Goal: Check status

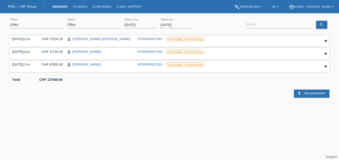
click at [128, 23] on input "[DATE]" at bounding box center [140, 25] width 32 height 7
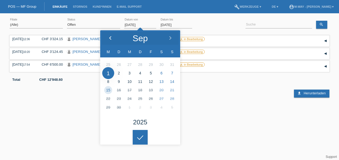
click at [111, 36] on div at bounding box center [110, 38] width 20 height 16
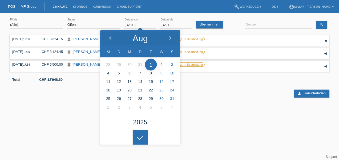
click at [111, 36] on div at bounding box center [110, 38] width 20 height 16
type input "[DATE]"
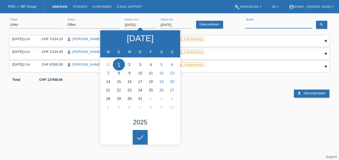
click at [258, 25] on input at bounding box center [278, 25] width 67 height 7
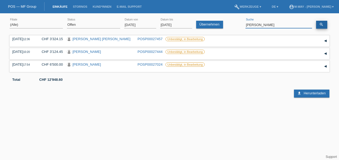
type input "[PERSON_NAME]"
click at [321, 25] on icon "search" at bounding box center [321, 24] width 4 height 4
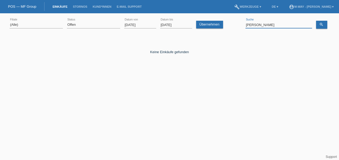
click at [291, 23] on input "[PERSON_NAME]" at bounding box center [278, 25] width 67 height 7
drag, startPoint x: 287, startPoint y: 24, endPoint x: 264, endPoint y: 25, distance: 23.2
click at [264, 25] on input "[PERSON_NAME]" at bounding box center [278, 25] width 67 height 7
click at [265, 26] on input "[PERSON_NAME]" at bounding box center [278, 25] width 67 height 7
click at [136, 24] on input "[DATE]" at bounding box center [140, 25] width 32 height 7
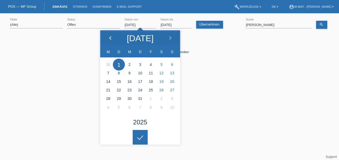
click at [111, 37] on icon at bounding box center [110, 38] width 4 height 4
type input "[DATE]"
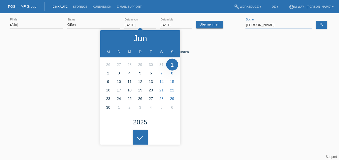
click at [272, 24] on input "[PERSON_NAME]" at bounding box center [278, 25] width 67 height 7
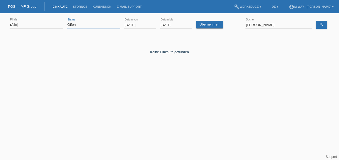
click at [95, 26] on select "(Alle) Neu Offen Zurückgewiesen Zurückgetreten / Storniert Abgeschlossen" at bounding box center [93, 25] width 53 height 6
select select "ALL"
click at [67, 22] on select "(Alle) Neu Offen Zurückgewiesen Zurückgetreten / Storniert Abgeschlossen" at bounding box center [93, 25] width 53 height 6
click at [138, 24] on input "[DATE]" at bounding box center [140, 25] width 32 height 7
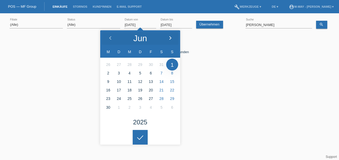
click at [169, 37] on icon at bounding box center [170, 38] width 4 height 4
type input "[DATE]"
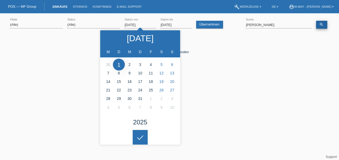
click at [321, 26] on icon "search" at bounding box center [321, 24] width 4 height 4
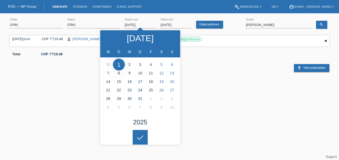
click at [278, 72] on div "[DATE] 18:40 CHF 7'719.48 [PERSON_NAME] POSP00024661" at bounding box center [169, 60] width 319 height 53
